Goal: Task Accomplishment & Management: Use online tool/utility

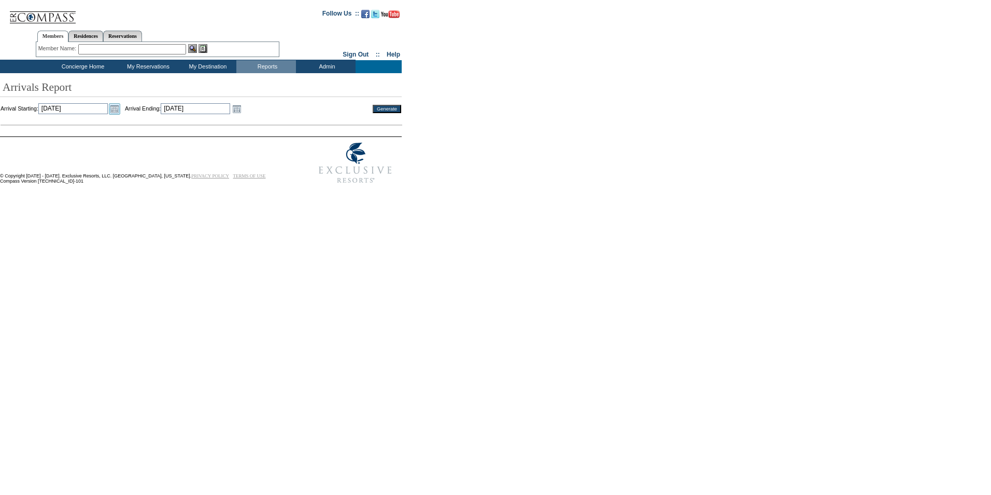
click at [120, 114] on link "Open the calendar popup." at bounding box center [114, 108] width 11 height 11
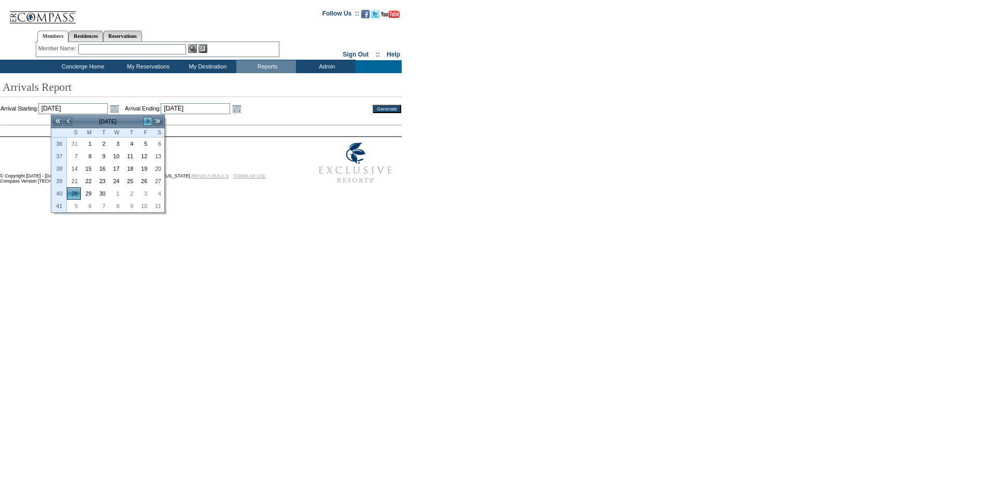
click at [143, 120] on link ">" at bounding box center [148, 121] width 10 height 10
click at [119, 141] on link "1" at bounding box center [115, 143] width 13 height 11
type input "[DATE]"
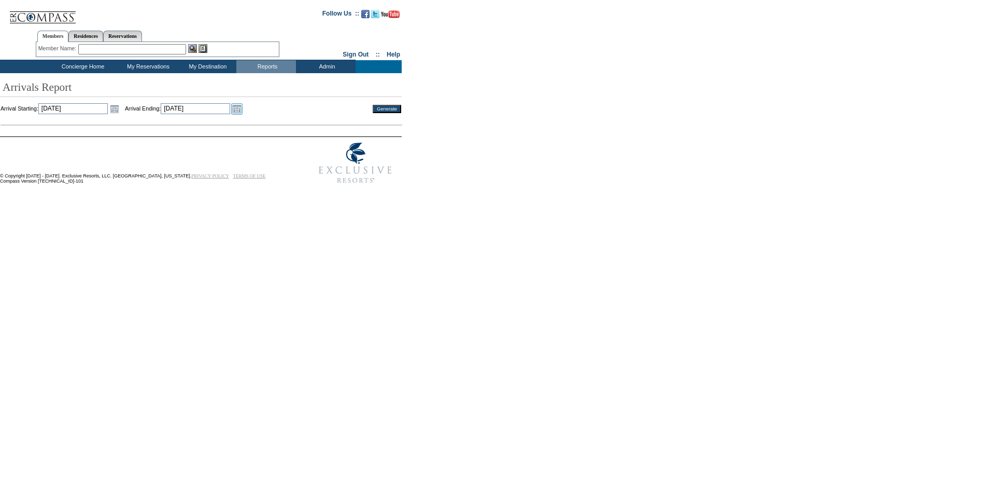
click at [243, 110] on link "Open the calendar popup." at bounding box center [236, 108] width 11 height 11
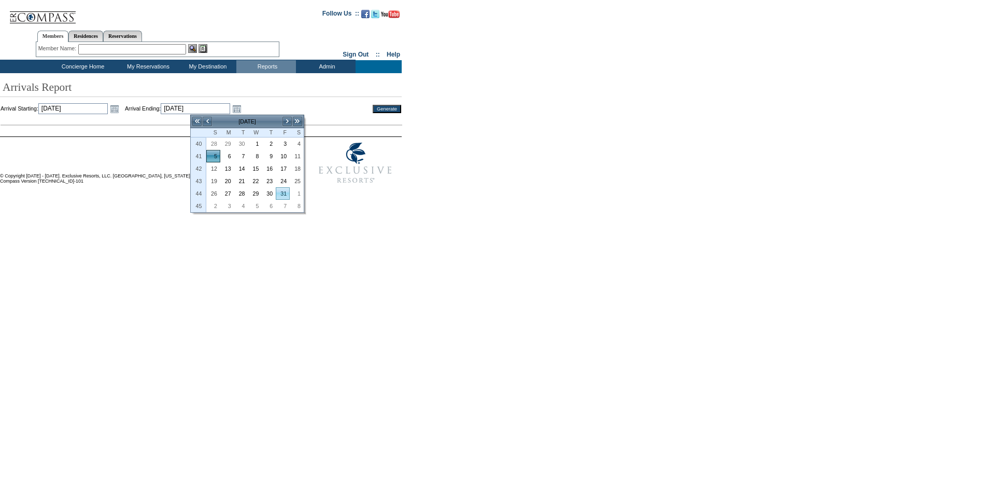
click at [278, 192] on link "31" at bounding box center [282, 193] width 13 height 11
type input "[DATE]"
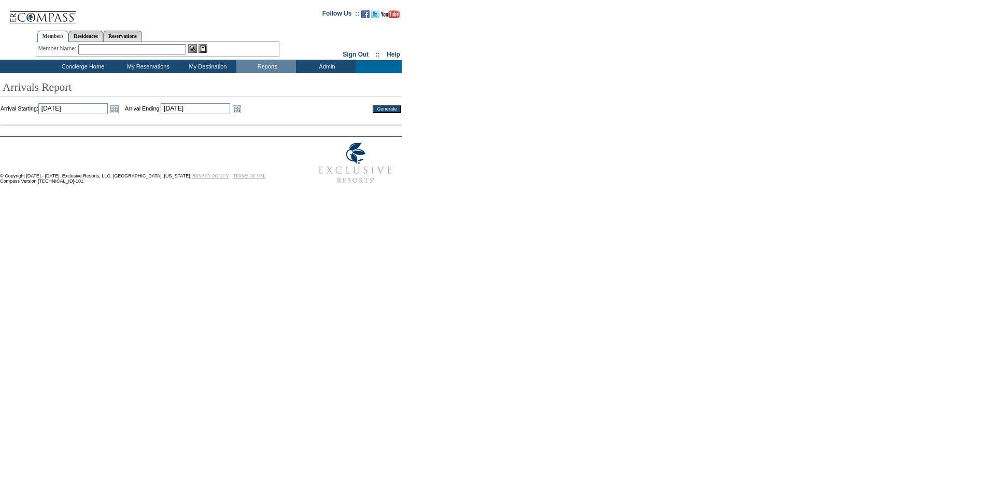
drag, startPoint x: 378, startPoint y: 106, endPoint x: 376, endPoint y: 114, distance: 7.7
click at [376, 114] on td "Generate" at bounding box center [380, 108] width 41 height 11
click at [386, 109] on input "Generate" at bounding box center [387, 109] width 29 height 8
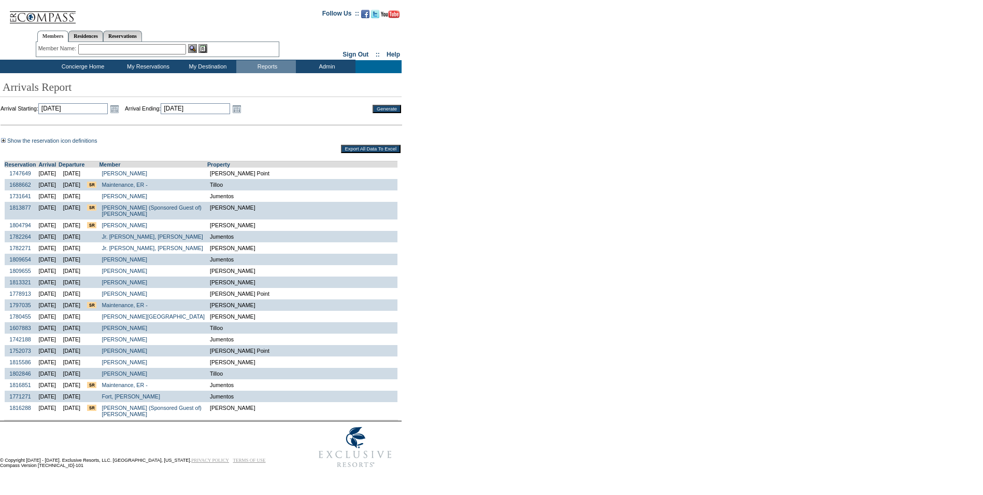
click at [373, 152] on input "Export All Data To Excel" at bounding box center [371, 149] width 60 height 8
